Goal: Answer question/provide support

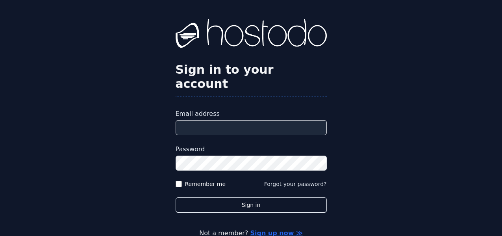
click at [278, 120] on input "Email address" at bounding box center [251, 127] width 151 height 15
type input "**********"
click at [176, 197] on button "Sign in" at bounding box center [251, 204] width 151 height 15
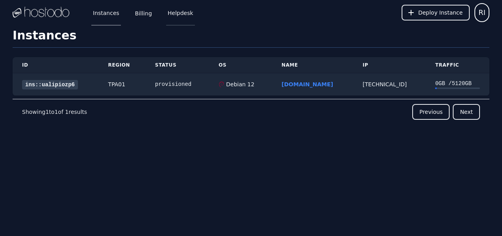
click at [179, 20] on link "Helpdesk" at bounding box center [180, 13] width 29 height 26
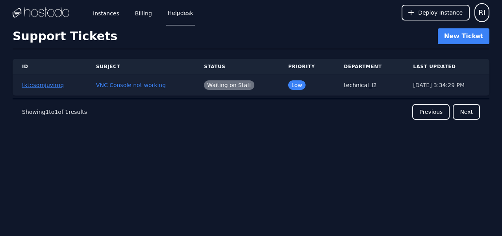
click at [43, 86] on button "tkt::somjuvirnq" at bounding box center [43, 85] width 42 height 8
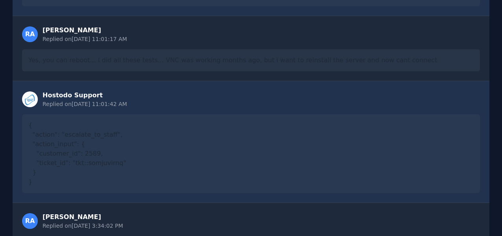
scroll to position [697, 0]
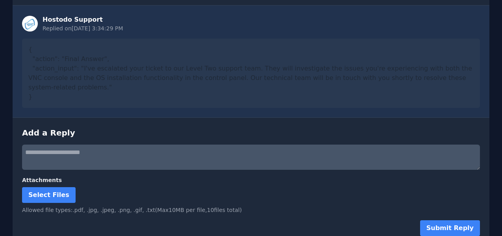
click at [177, 145] on textarea at bounding box center [251, 157] width 458 height 25
type textarea "**********"
click at [454, 220] on button "Submit Reply" at bounding box center [450, 228] width 60 height 16
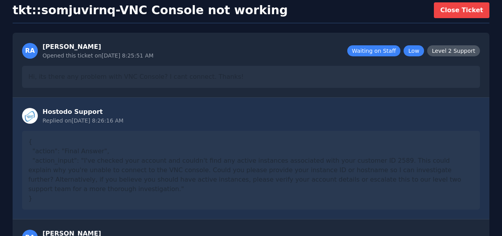
scroll to position [0, 0]
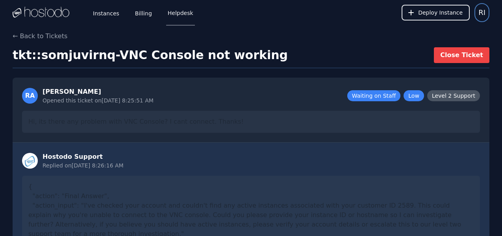
click at [482, 17] on span "RI" at bounding box center [481, 12] width 7 height 11
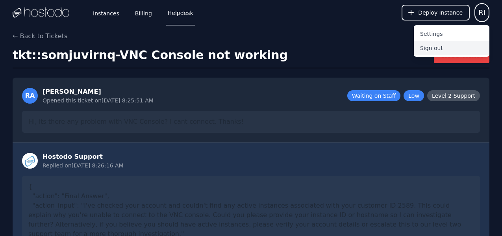
click at [435, 46] on button "Sign out" at bounding box center [452, 48] width 76 height 14
